Goal: Transaction & Acquisition: Purchase product/service

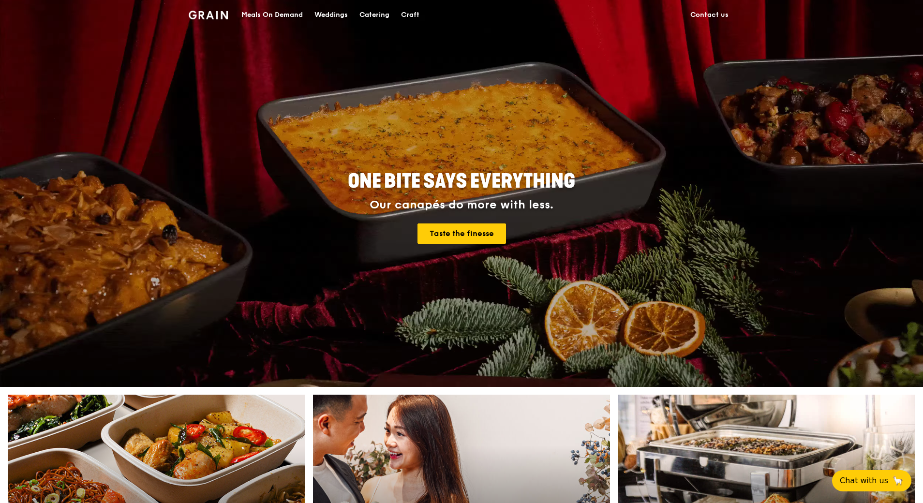
click at [281, 11] on div "Meals On Demand" at bounding box center [271, 14] width 61 height 29
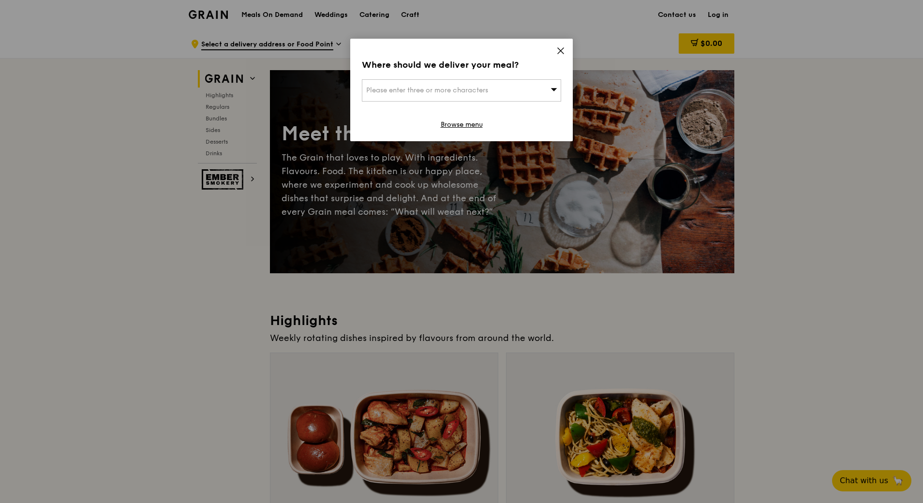
click at [481, 83] on div "Please enter three or more characters" at bounding box center [461, 90] width 199 height 22
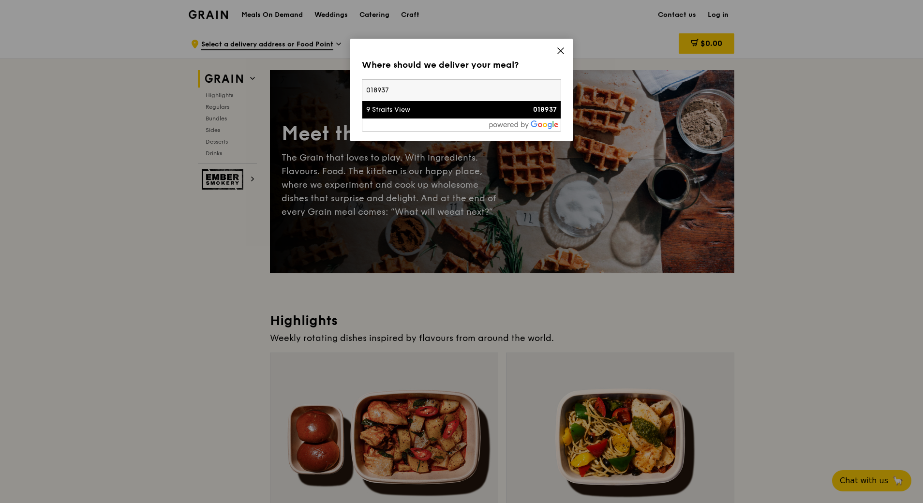
type input "018937"
click at [422, 109] on div "9 Straits View" at bounding box center [437, 110] width 143 height 10
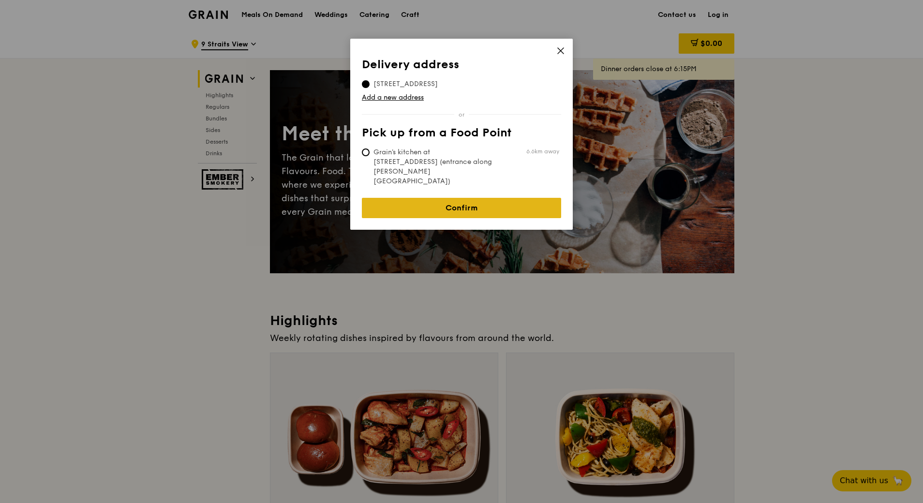
click at [475, 198] on link "Confirm" at bounding box center [461, 208] width 199 height 20
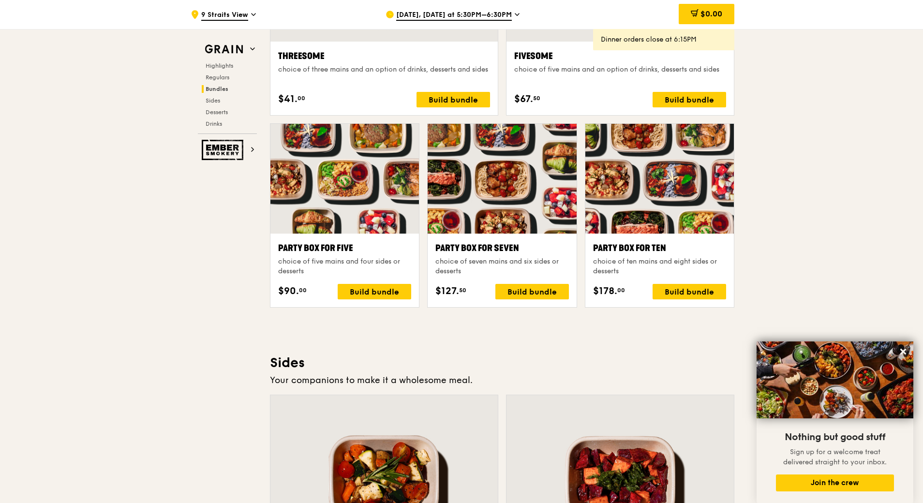
scroll to position [1983, 0]
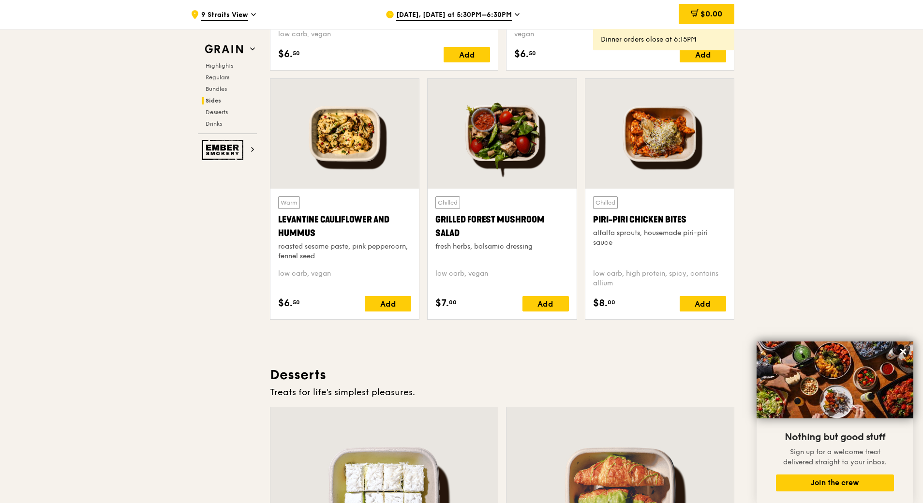
scroll to position [2273, 0]
